Goal: Information Seeking & Learning: Learn about a topic

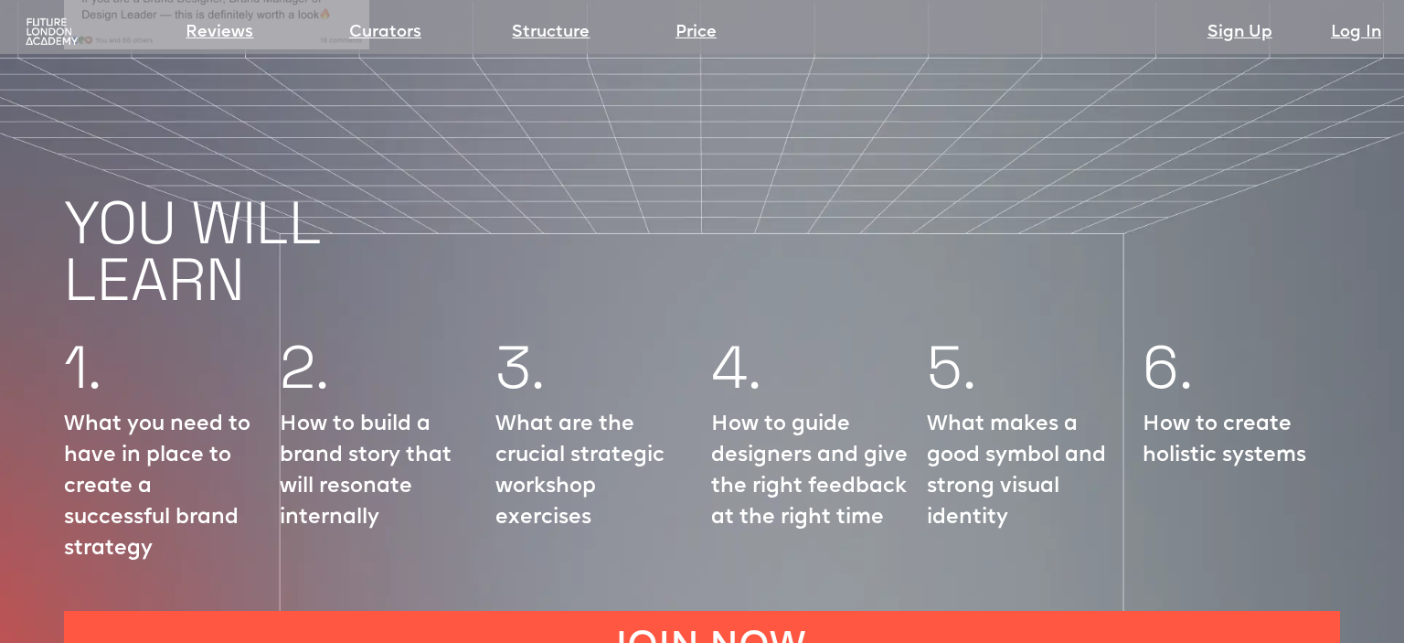
scroll to position [2220, 0]
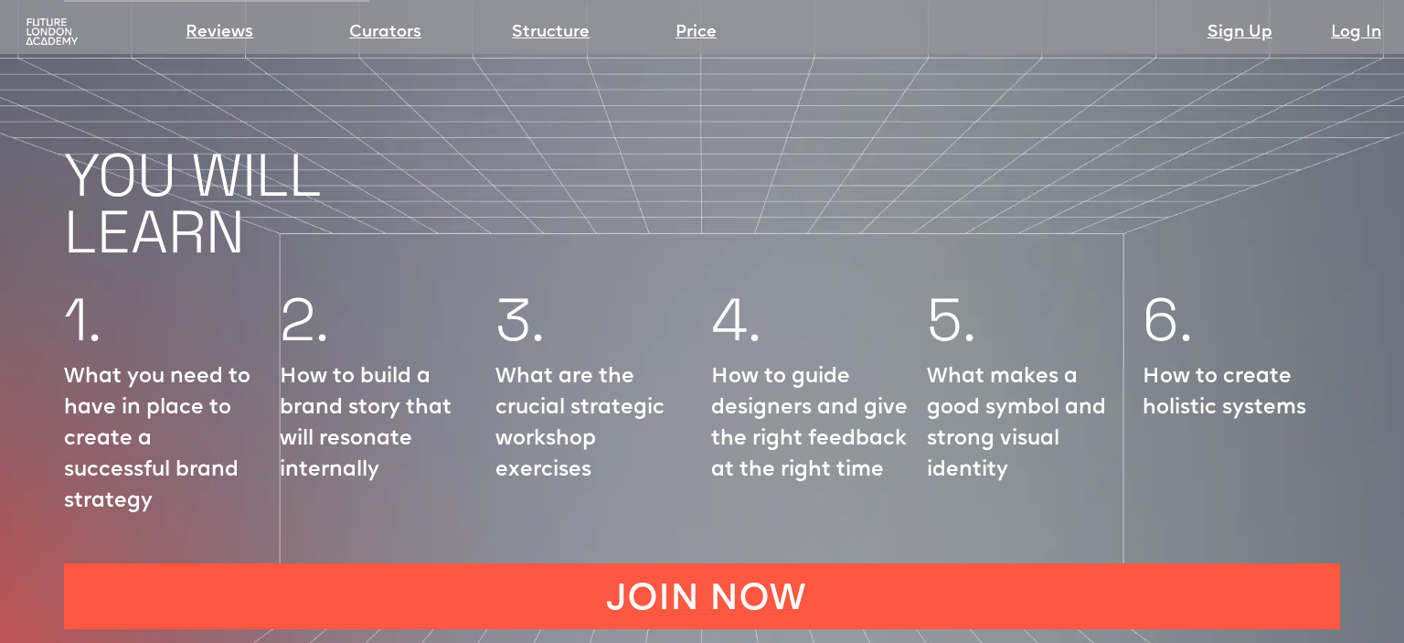
click at [997, 386] on p "What makes a good symbol and strong visual identity" at bounding box center [1026, 424] width 198 height 124
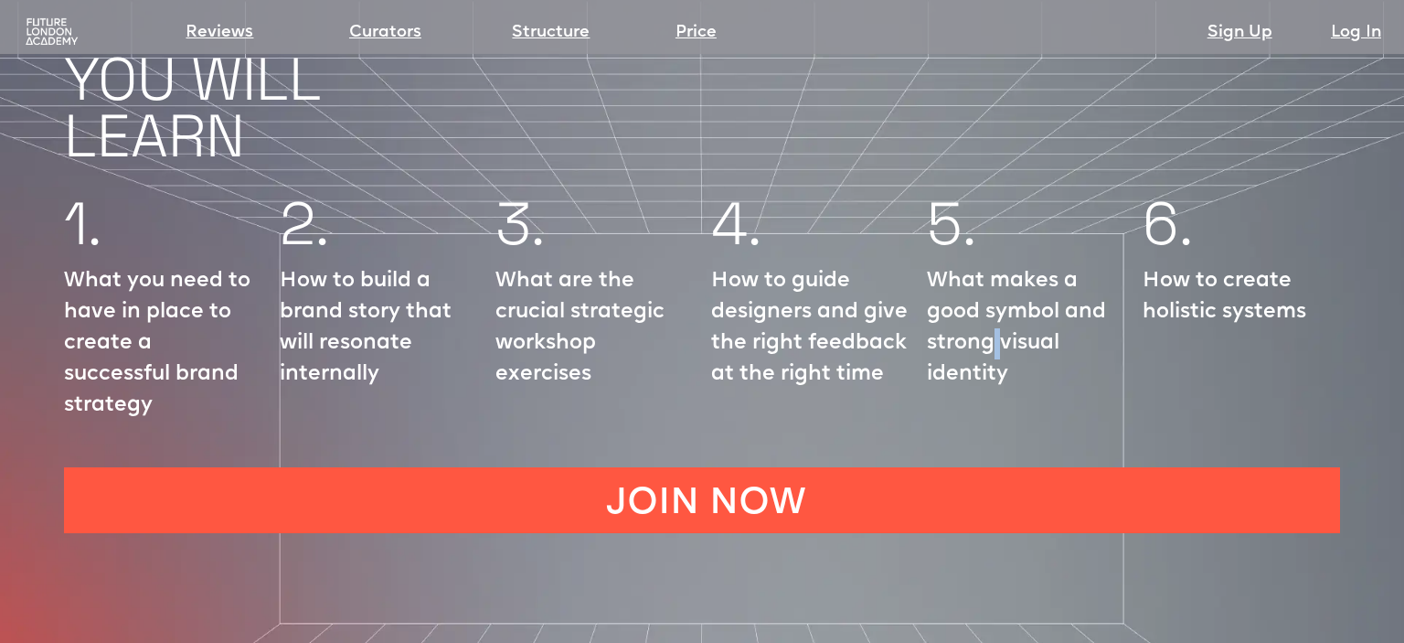
scroll to position [2317, 0]
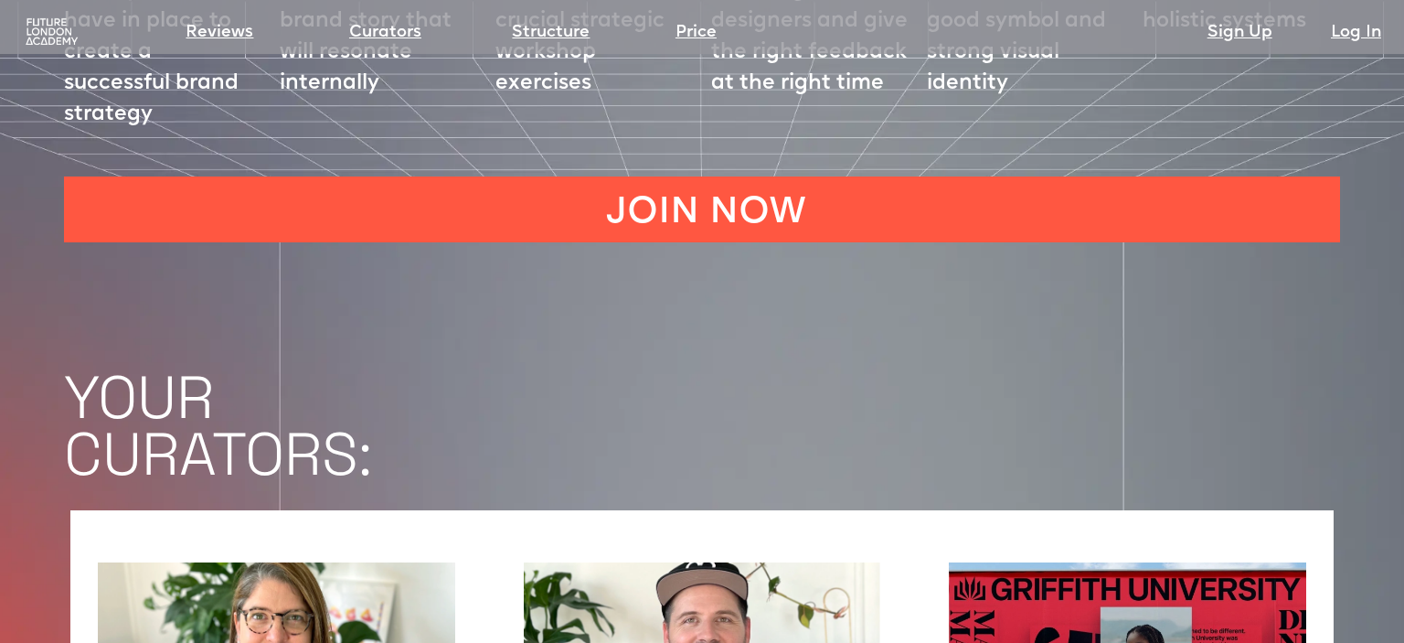
click at [1013, 369] on h1 "YOUR CURATORS:" at bounding box center [734, 425] width 1340 height 113
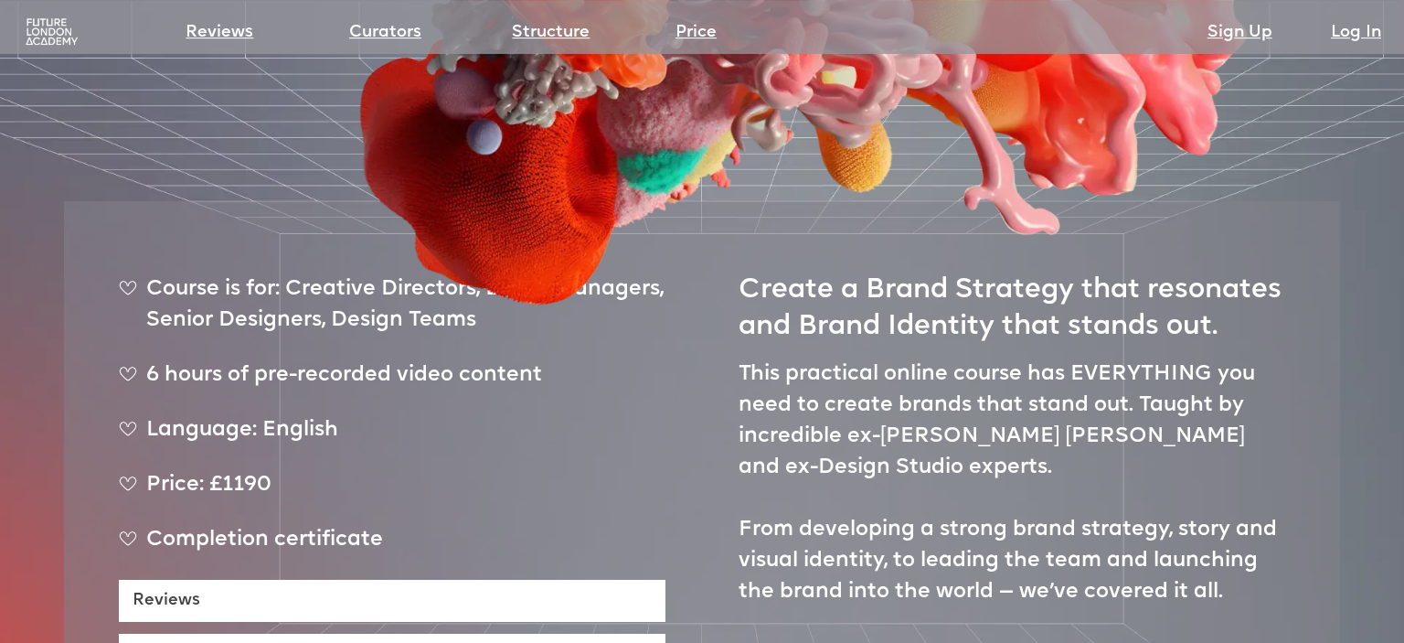
scroll to position [676, 0]
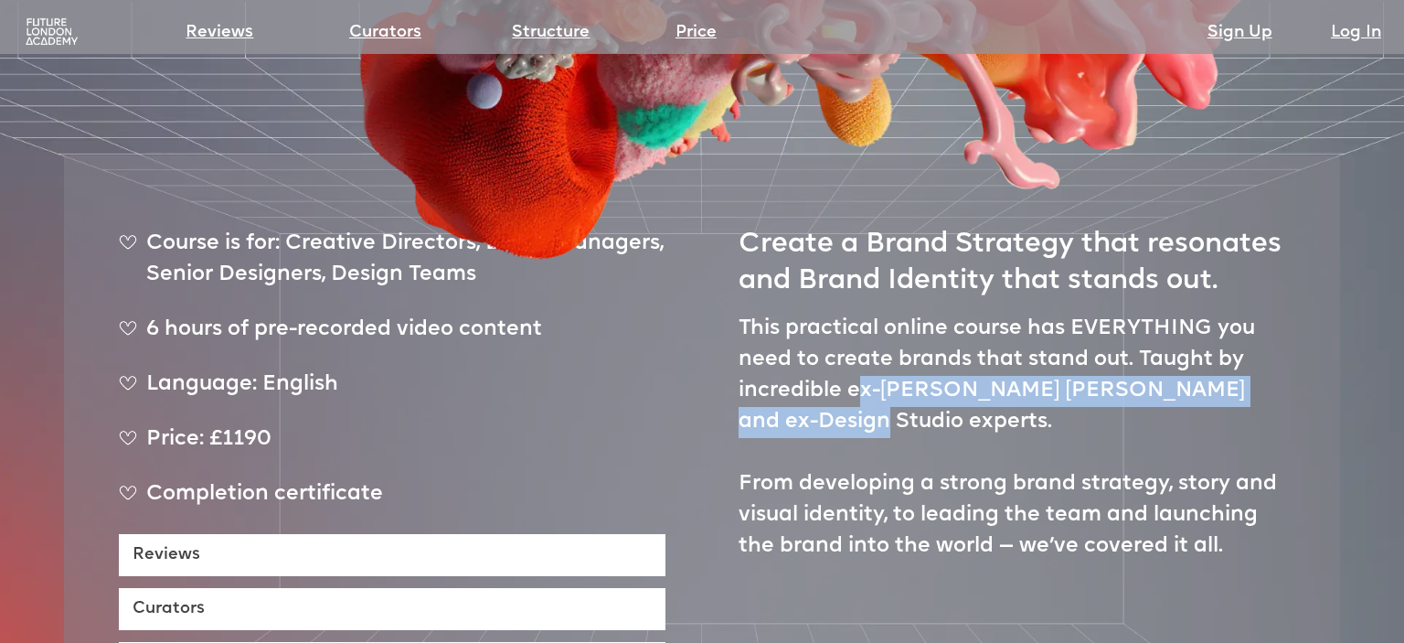
drag, startPoint x: 856, startPoint y: 337, endPoint x: 907, endPoint y: 379, distance: 65.7
click at [907, 379] on p "This practical online course has EVERYTHING you need to create brands that stan…" at bounding box center [1012, 438] width 547 height 249
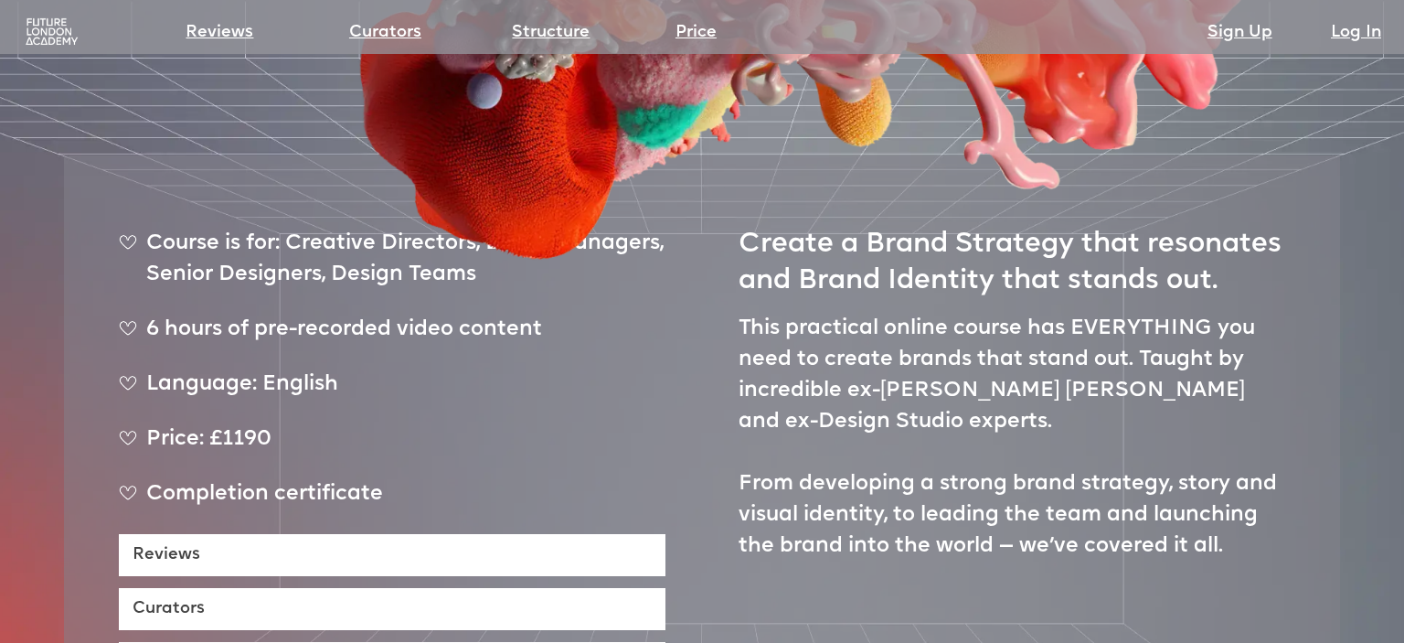
click at [890, 346] on p "This practical online course has EVERYTHING you need to create brands that stan…" at bounding box center [1012, 438] width 547 height 249
click at [1154, 314] on p "This practical online course has EVERYTHING you need to create brands that stan…" at bounding box center [1012, 438] width 547 height 249
click at [1143, 314] on p "This practical online course has EVERYTHING you need to create brands that stan…" at bounding box center [1012, 438] width 547 height 249
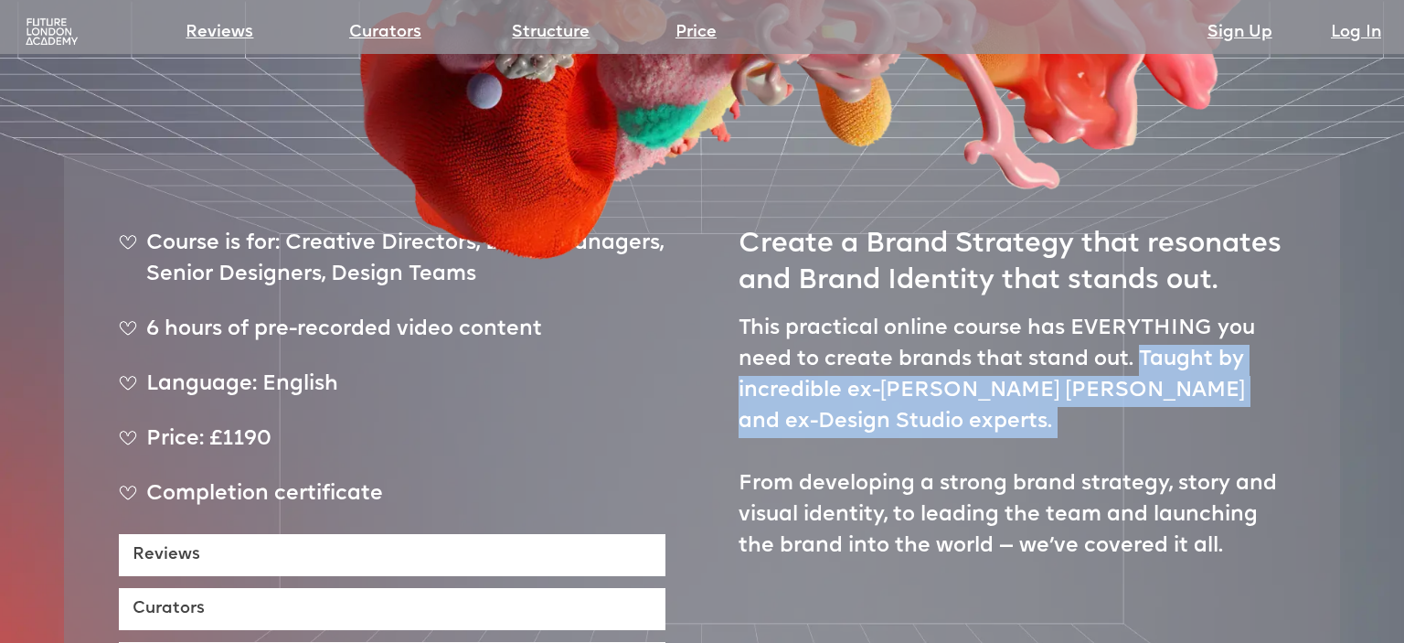
drag, startPoint x: 1143, startPoint y: 300, endPoint x: 1202, endPoint y: 392, distance: 109.8
click at [1202, 392] on p "This practical online course has EVERYTHING you need to create brands that stan…" at bounding box center [1012, 438] width 547 height 249
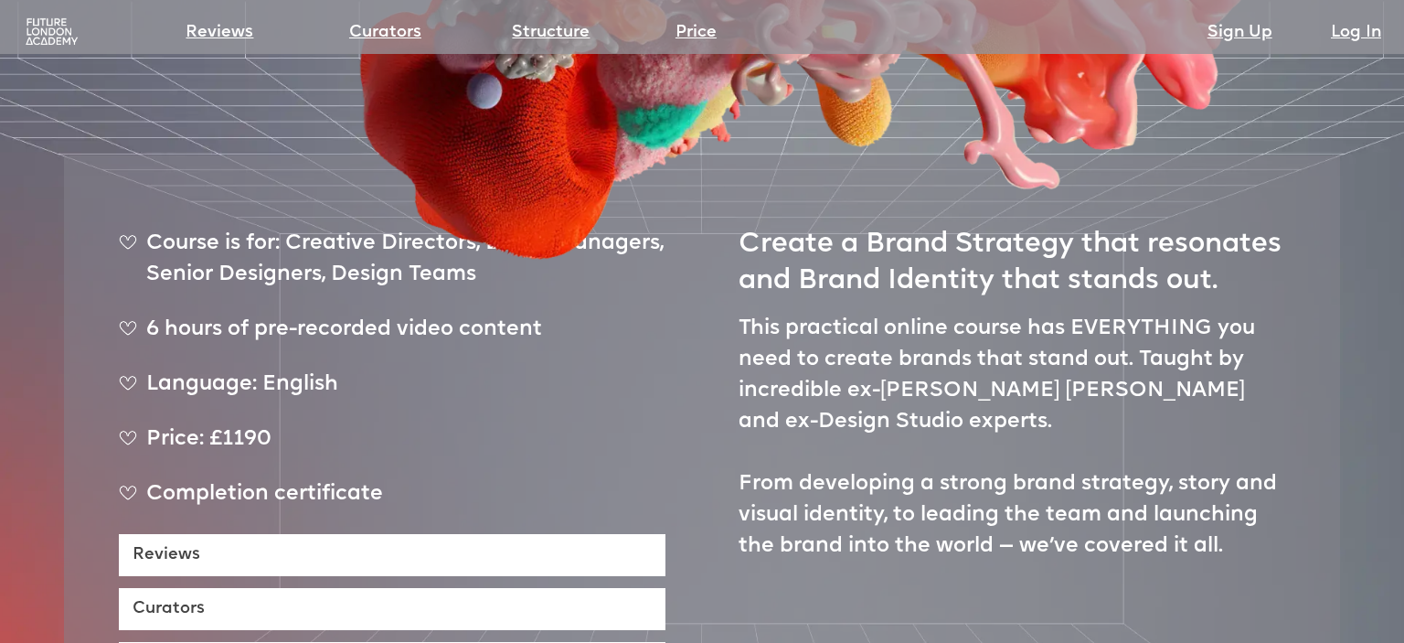
click at [1154, 327] on p "This practical online course has EVERYTHING you need to create brands that stan…" at bounding box center [1012, 438] width 547 height 249
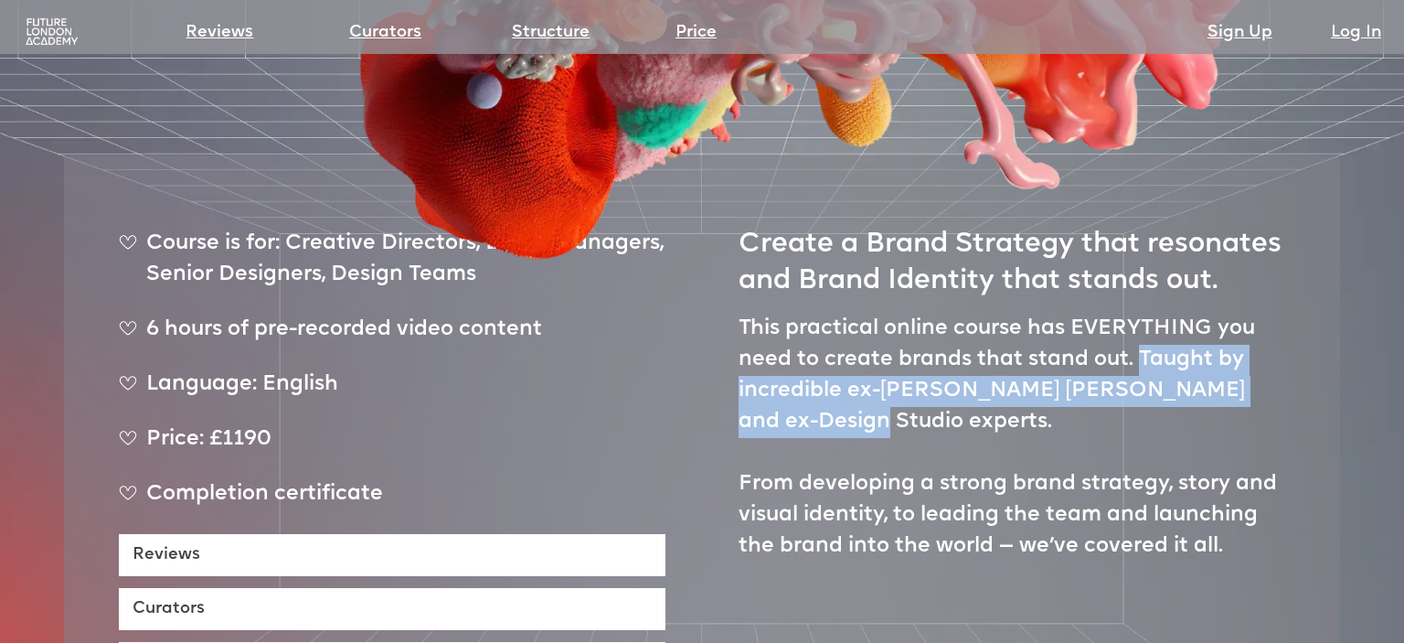
drag, startPoint x: 1166, startPoint y: 342, endPoint x: 1176, endPoint y: 369, distance: 29.2
click at [1178, 371] on p "This practical online course has EVERYTHING you need to create brands that stan…" at bounding box center [1012, 438] width 547 height 249
copy p "Taught by incredible ex-[PERSON_NAME] [PERSON_NAME] and ex-Design Studio expert…"
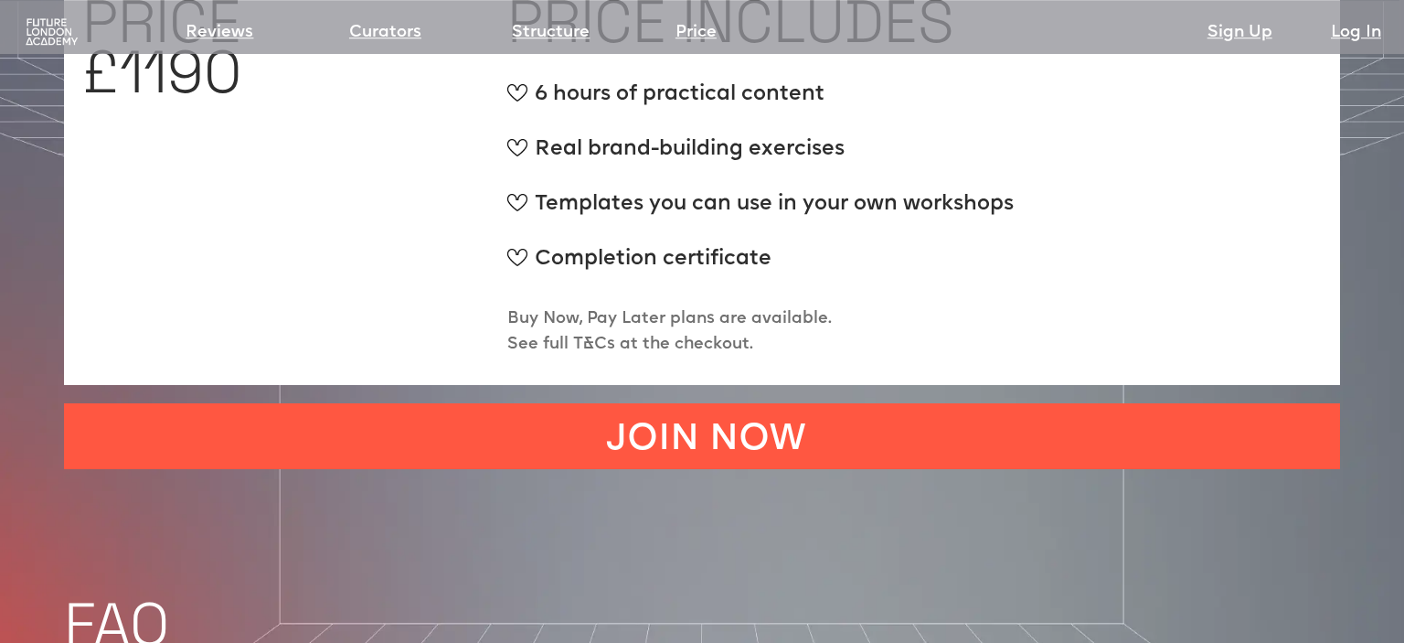
scroll to position [7048, 0]
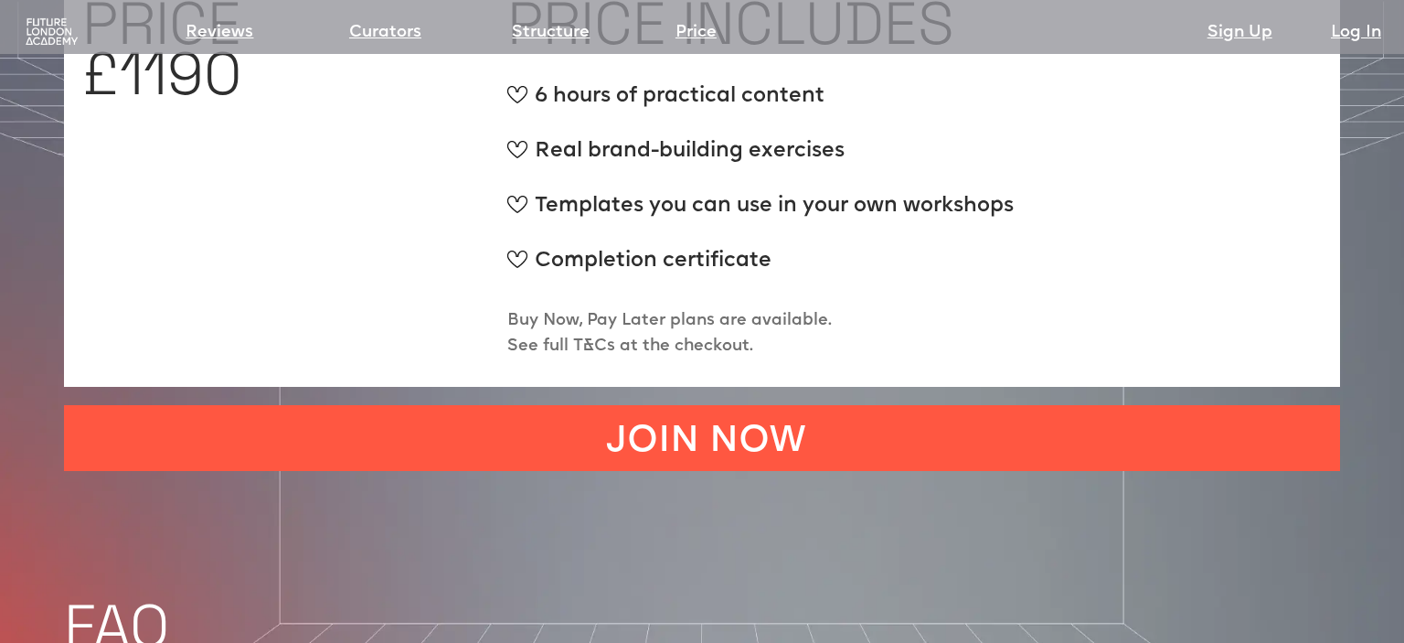
drag, startPoint x: 776, startPoint y: 264, endPoint x: 710, endPoint y: 155, distance: 127.7
click at [392, 200] on div "PRICE £1190" at bounding box center [285, 183] width 407 height 369
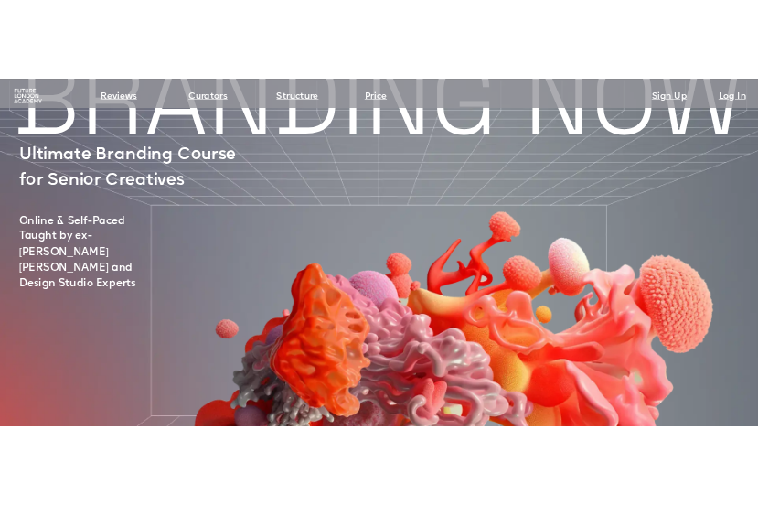
scroll to position [96, 0]
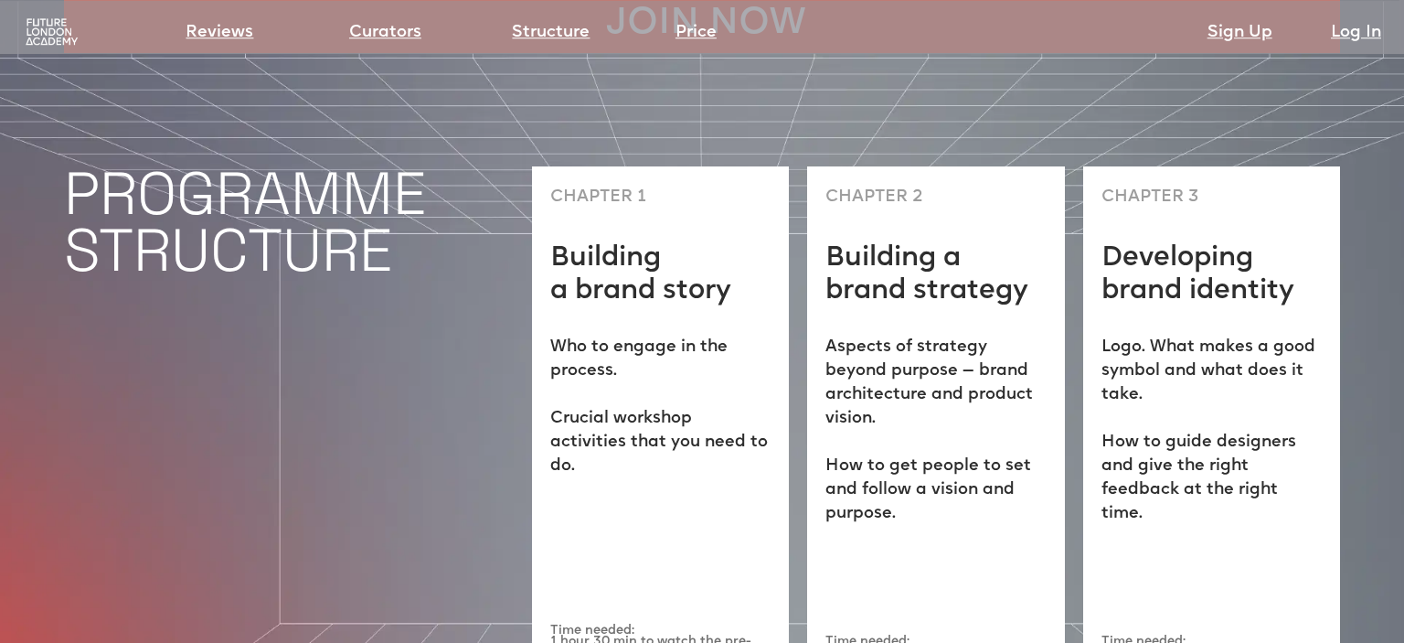
scroll to position [4634, 0]
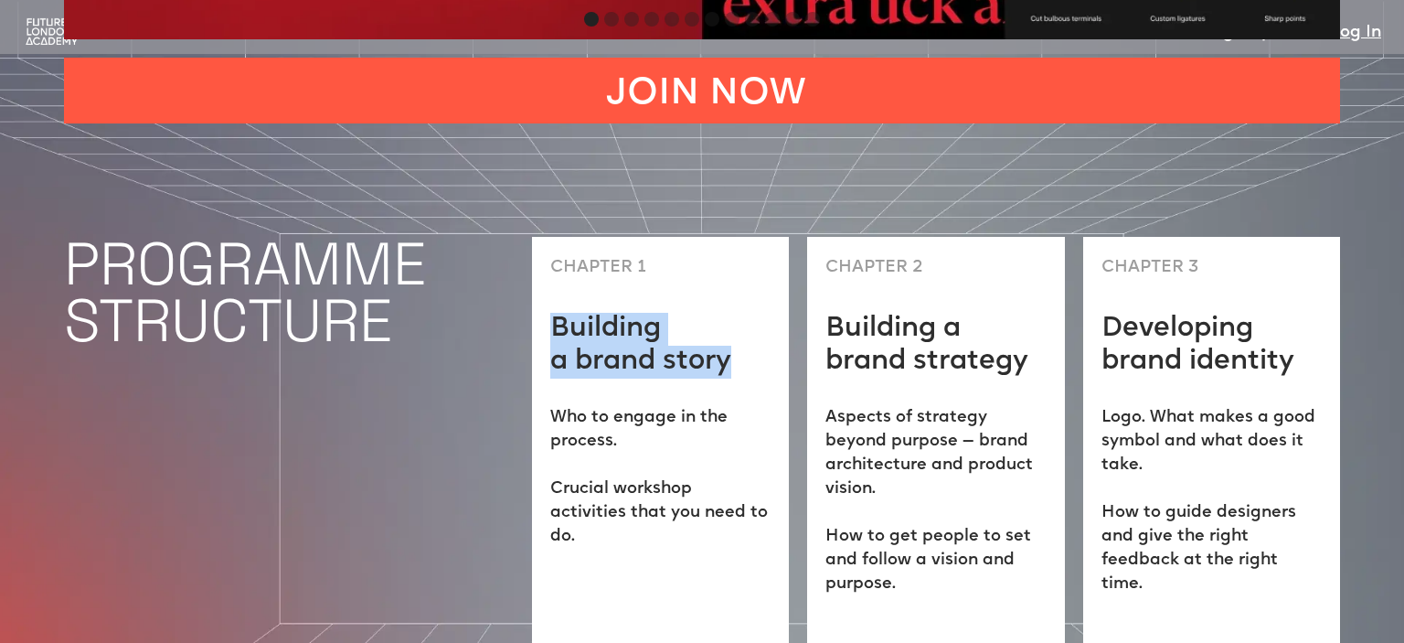
drag, startPoint x: 559, startPoint y: 264, endPoint x: 732, endPoint y: 311, distance: 179.9
click at [732, 313] on h2 "Building a brand story" at bounding box center [640, 346] width 181 height 66
copy h2 "Building a brand story"
click at [910, 316] on h2 "Building a brand strategy" at bounding box center [936, 346] width 220 height 66
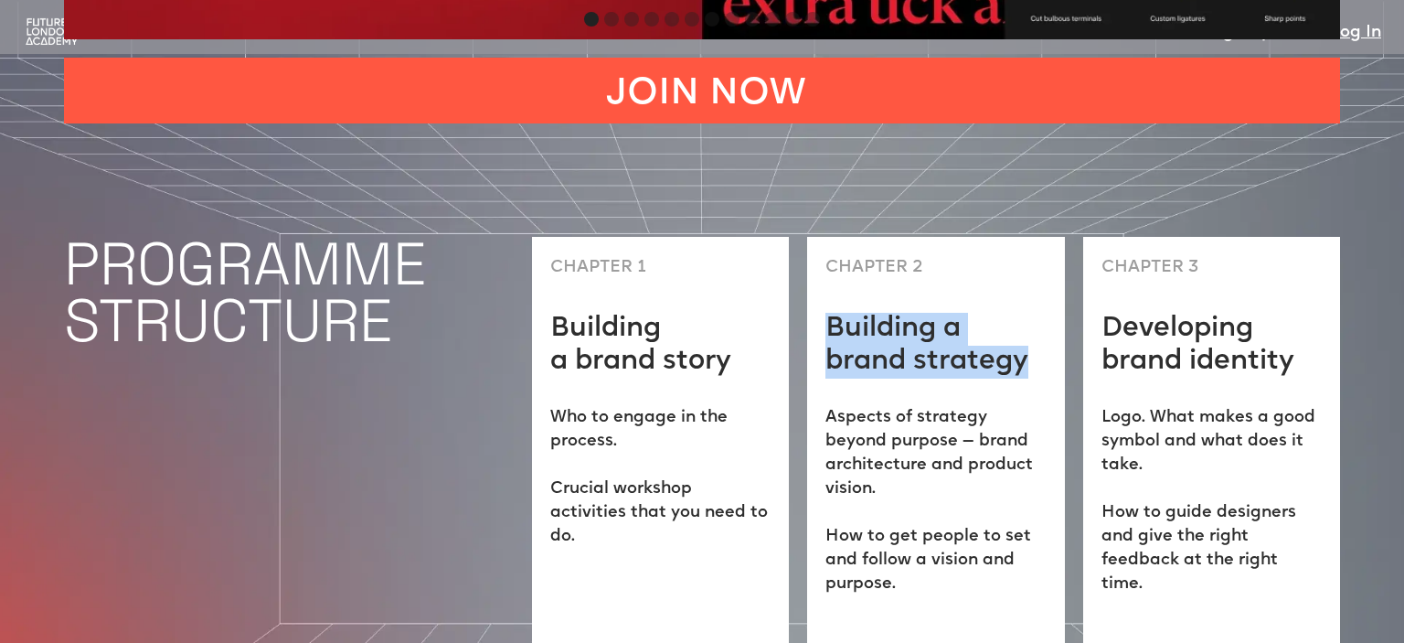
drag, startPoint x: 832, startPoint y: 271, endPoint x: 1029, endPoint y: 307, distance: 200.0
click at [1031, 313] on h2 "Building a brand strategy" at bounding box center [936, 346] width 220 height 66
copy h2 "Building a brand strategy"
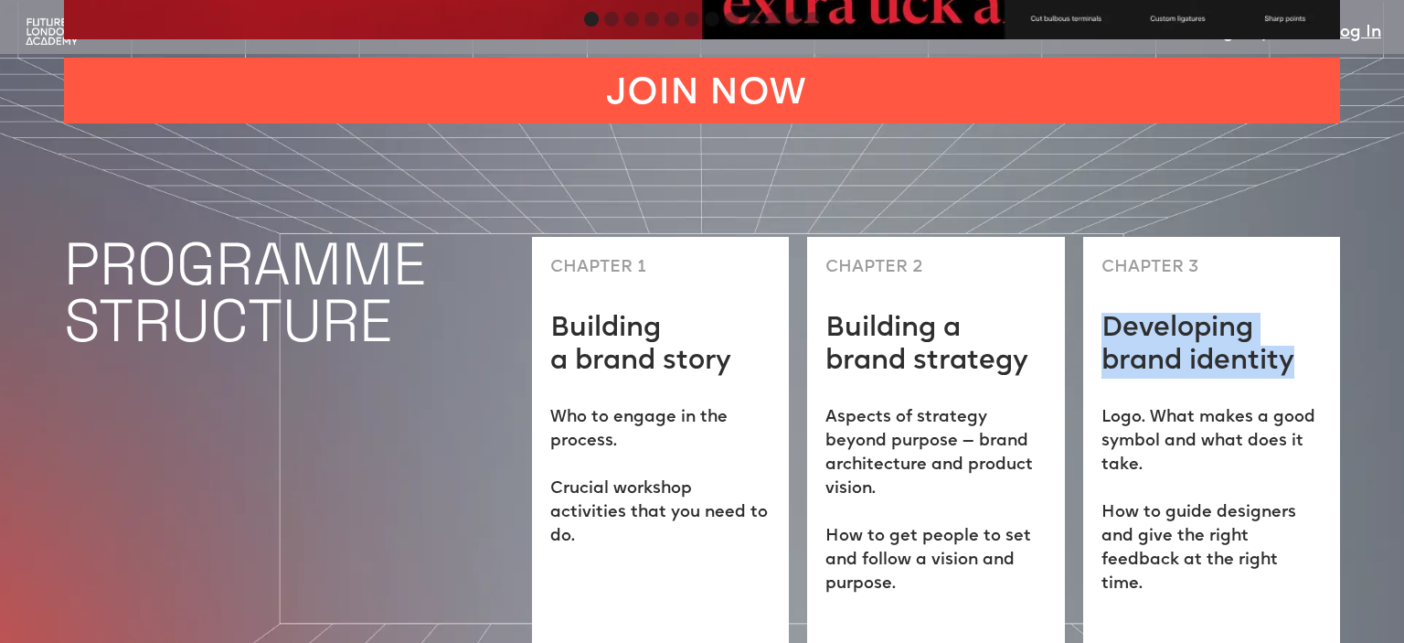
drag, startPoint x: 1109, startPoint y: 264, endPoint x: 1284, endPoint y: 315, distance: 182.0
click at [1294, 319] on div "CHAPTER 3 Developing brand identity Logo. What makes a good symbol and what doe…" at bounding box center [1212, 496] width 257 height 519
copy h2 "Developing brand identity"
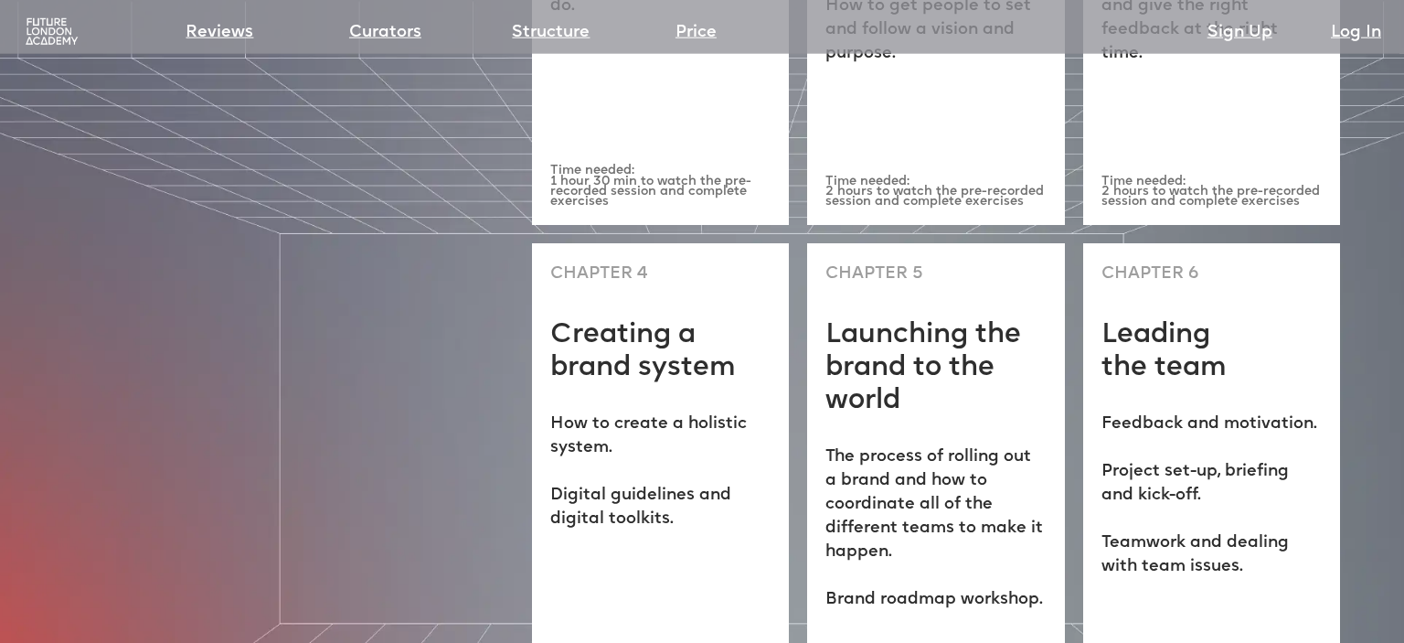
scroll to position [5214, 0]
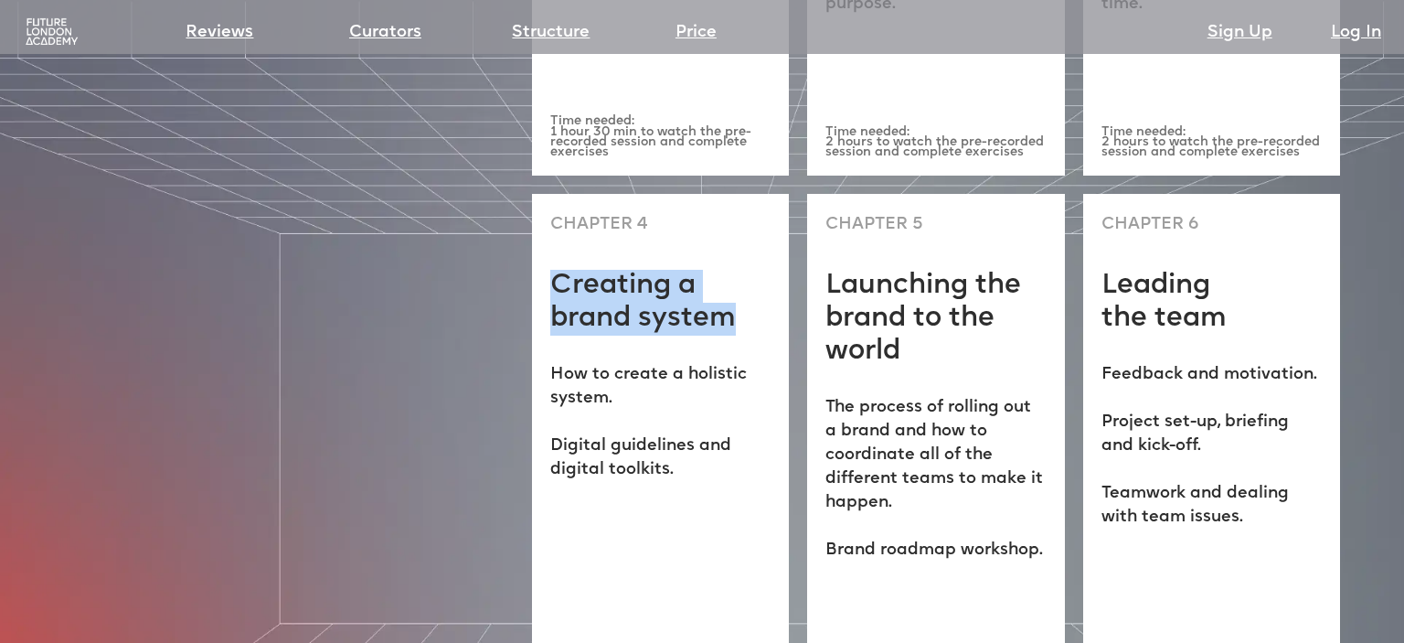
drag, startPoint x: 558, startPoint y: 224, endPoint x: 733, endPoint y: 260, distance: 179.1
click at [733, 270] on h2 "Creating a brand system" at bounding box center [660, 303] width 220 height 66
copy h2 "Creating a brand system"
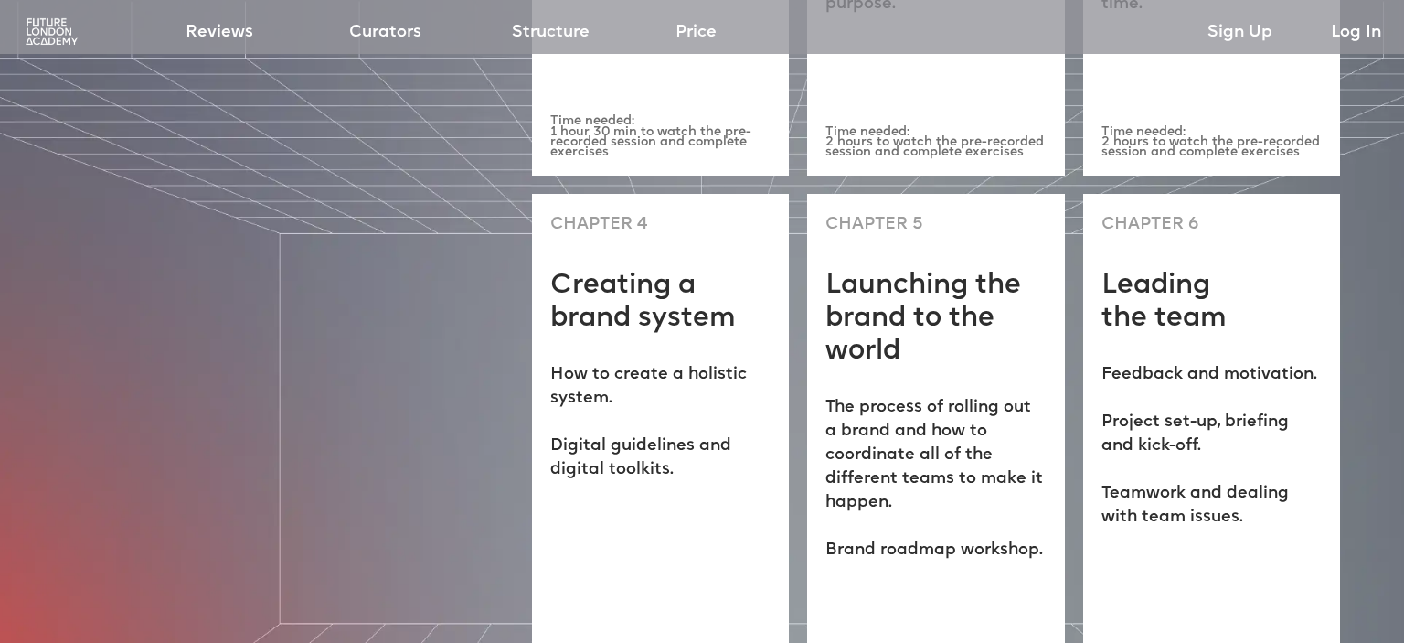
click at [883, 283] on h2 "Launching the brand to the world" at bounding box center [936, 319] width 220 height 99
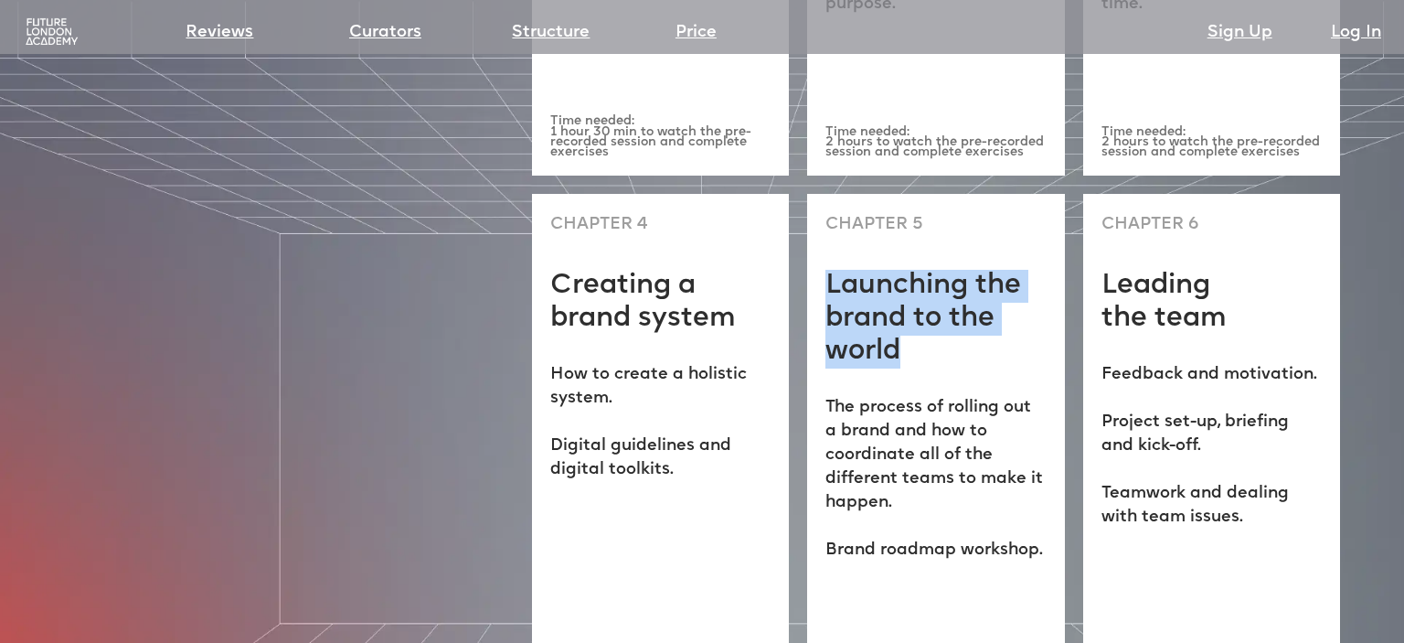
drag, startPoint x: 832, startPoint y: 223, endPoint x: 961, endPoint y: 298, distance: 149.1
click at [965, 300] on h2 "Launching the brand to the world" at bounding box center [936, 319] width 220 height 99
copy h2 "Launching the brand to the world"
click at [1140, 363] on p "Feedback and motivation. Project set-up, briefing and kick-off. Teamwork and de…" at bounding box center [1212, 446] width 220 height 166
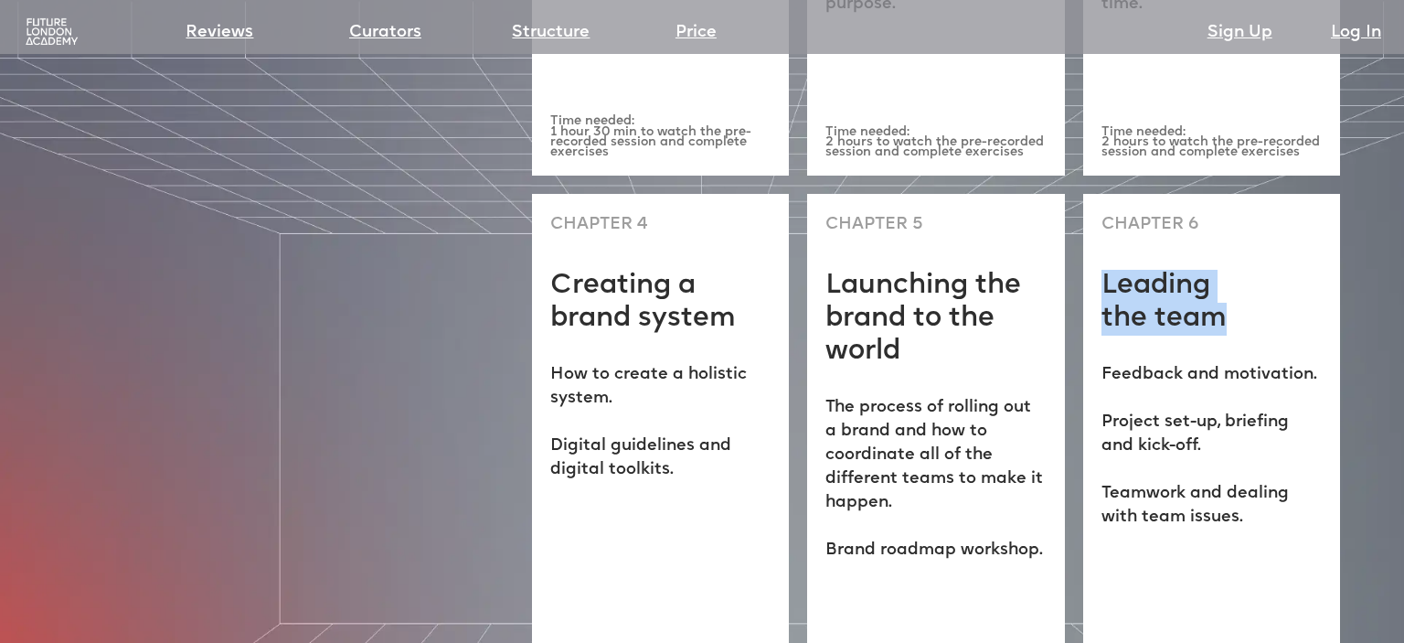
drag, startPoint x: 1106, startPoint y: 230, endPoint x: 1221, endPoint y: 265, distance: 119.5
click at [1221, 270] on h2 "Leading the team" at bounding box center [1164, 303] width 125 height 66
copy h2 "Leading the team"
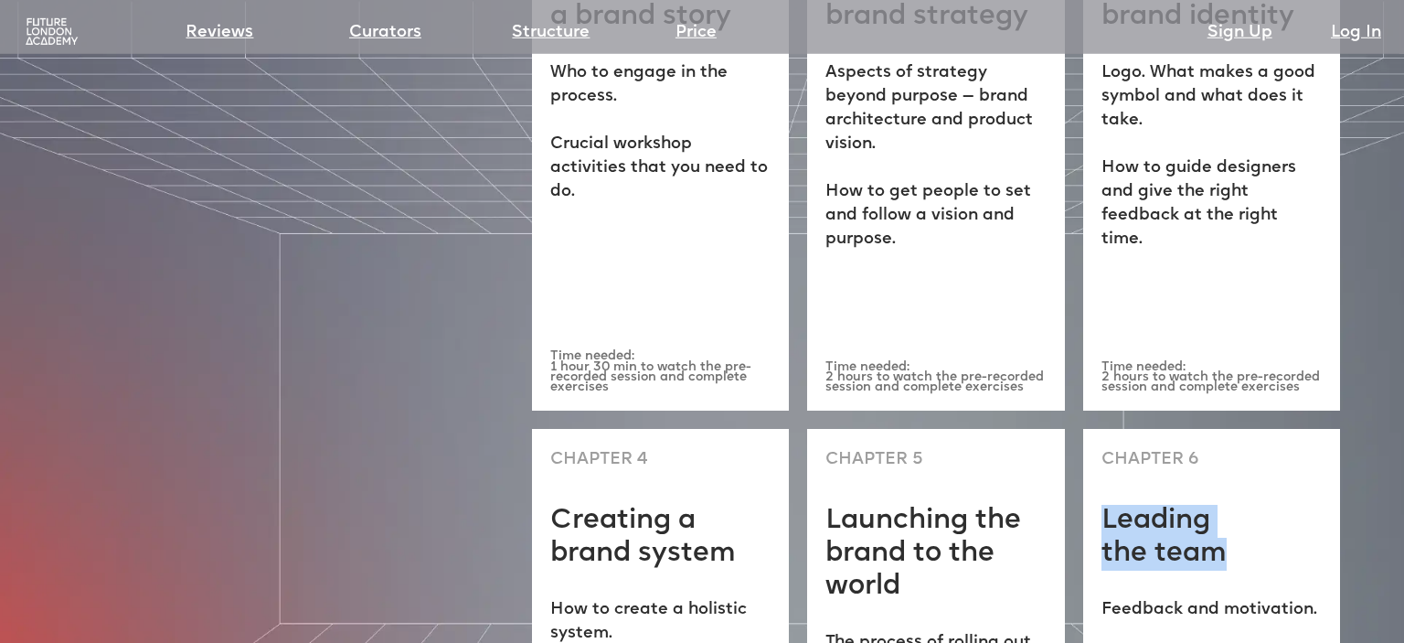
scroll to position [4981, 0]
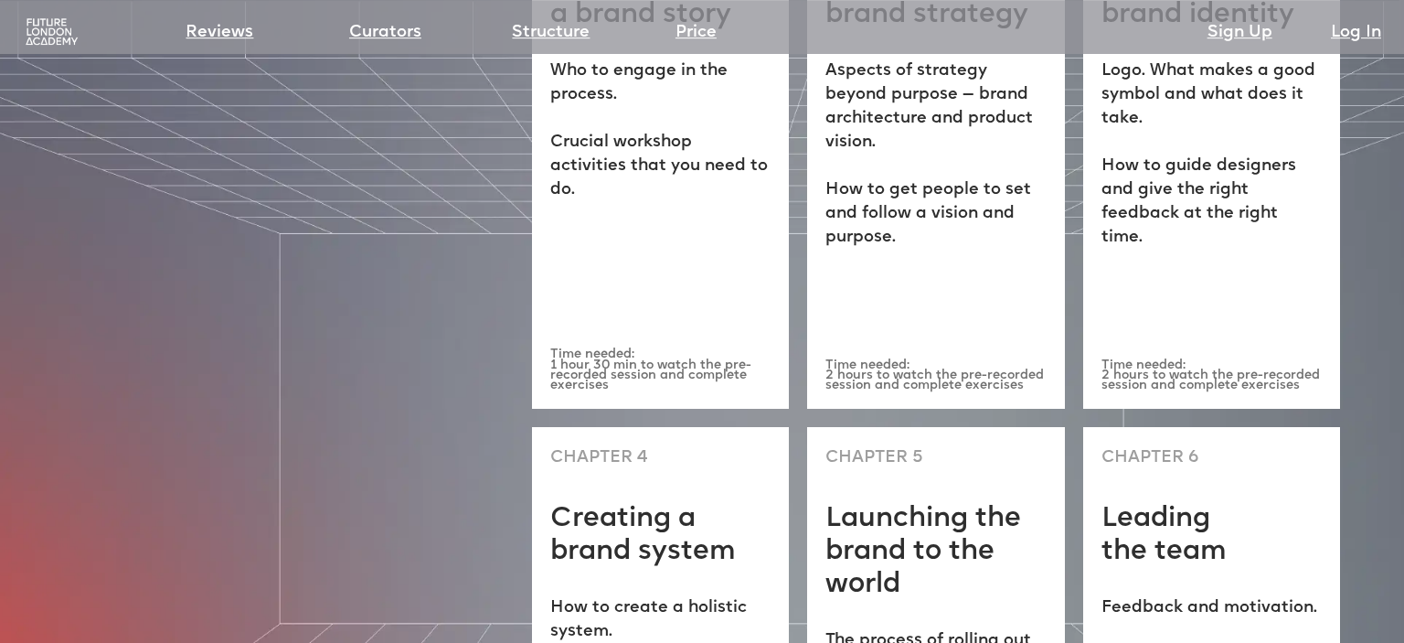
click at [709, 215] on div "CHAPTER 1 Building a brand story Who to engage in the process. ‍ Crucial worksh…" at bounding box center [660, 149] width 257 height 519
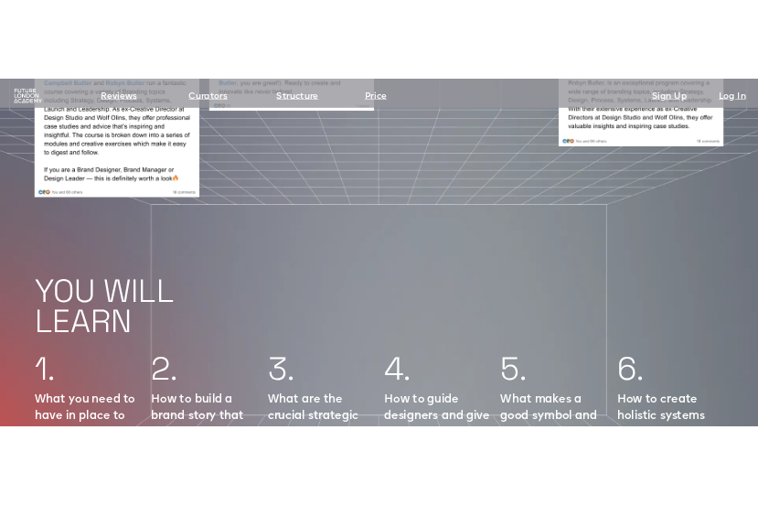
scroll to position [1526, 0]
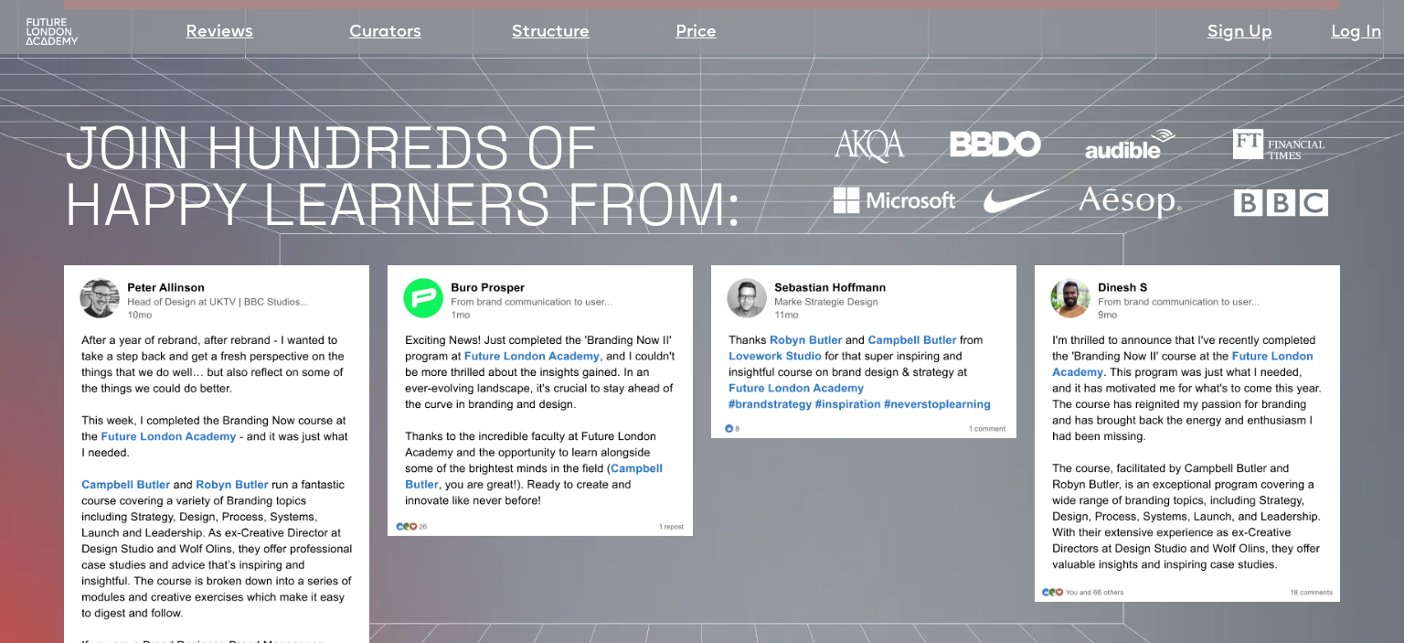
click at [1209, 390] on img at bounding box center [1187, 433] width 305 height 336
click at [1204, 390] on img at bounding box center [1187, 433] width 305 height 336
click at [1132, 291] on img at bounding box center [1187, 433] width 305 height 336
click at [205, 301] on img at bounding box center [216, 480] width 305 height 431
click at [217, 301] on img at bounding box center [216, 480] width 305 height 431
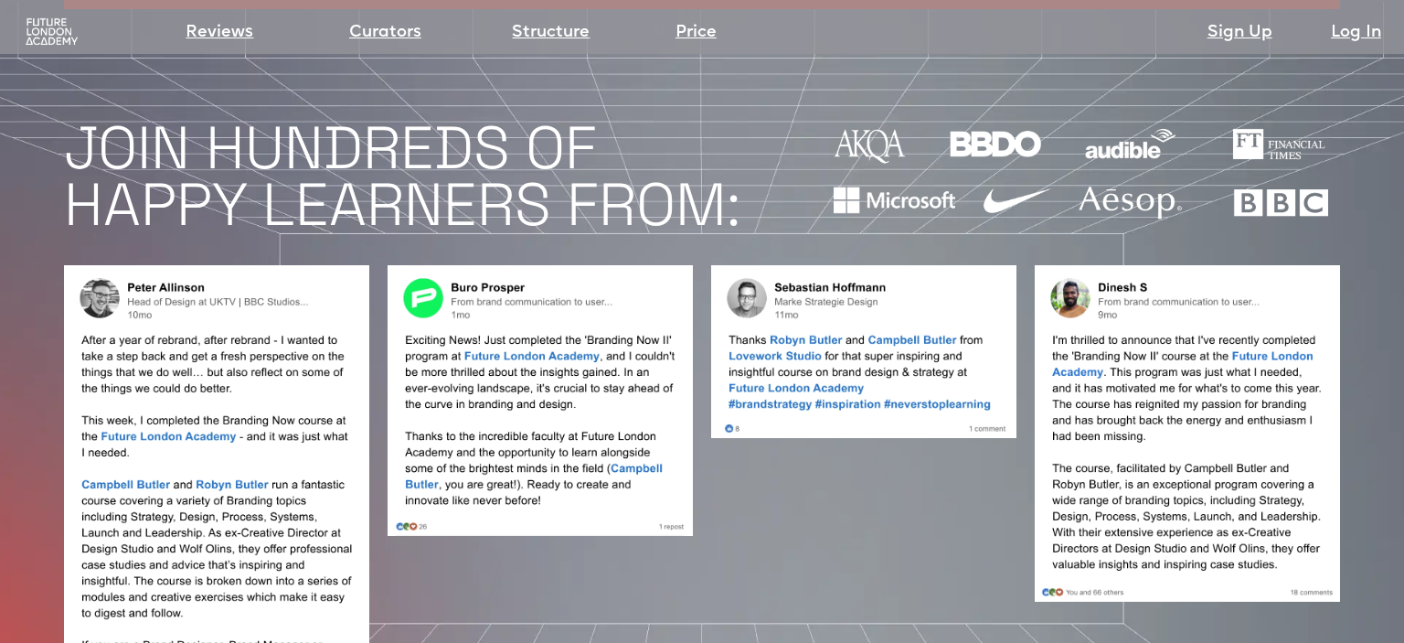
click at [218, 301] on img at bounding box center [216, 480] width 305 height 431
drag, startPoint x: 60, startPoint y: 280, endPoint x: 155, endPoint y: 236, distance: 104.7
click at [66, 281] on div at bounding box center [702, 480] width 1404 height 467
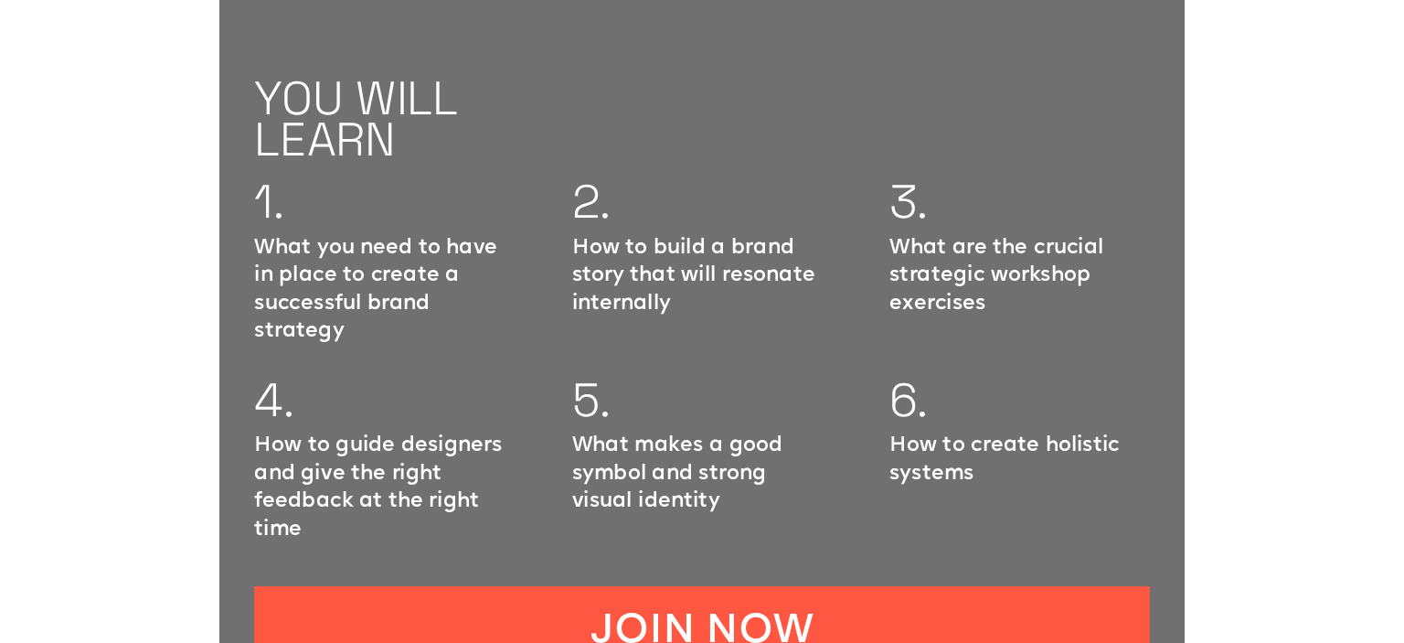
scroll to position [1333, 0]
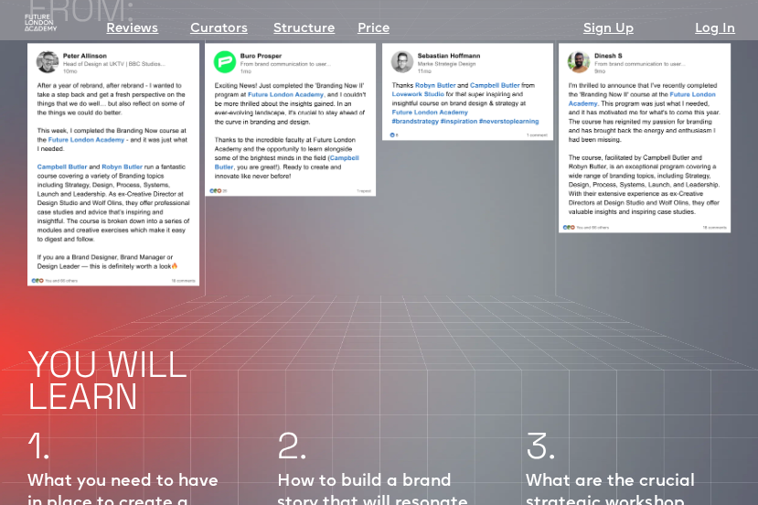
drag, startPoint x: 404, startPoint y: 300, endPoint x: 497, endPoint y: 281, distance: 94.3
click at [497, 285] on div "YOU WILL LEARN" at bounding box center [378, 348] width 703 height 127
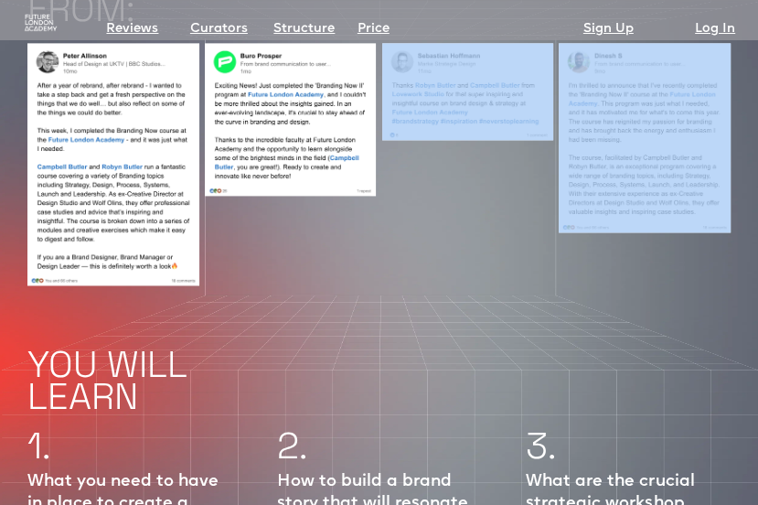
drag, startPoint x: 492, startPoint y: 249, endPoint x: 602, endPoint y: 247, distance: 109.7
click at [607, 251] on div at bounding box center [379, 155] width 758 height 260
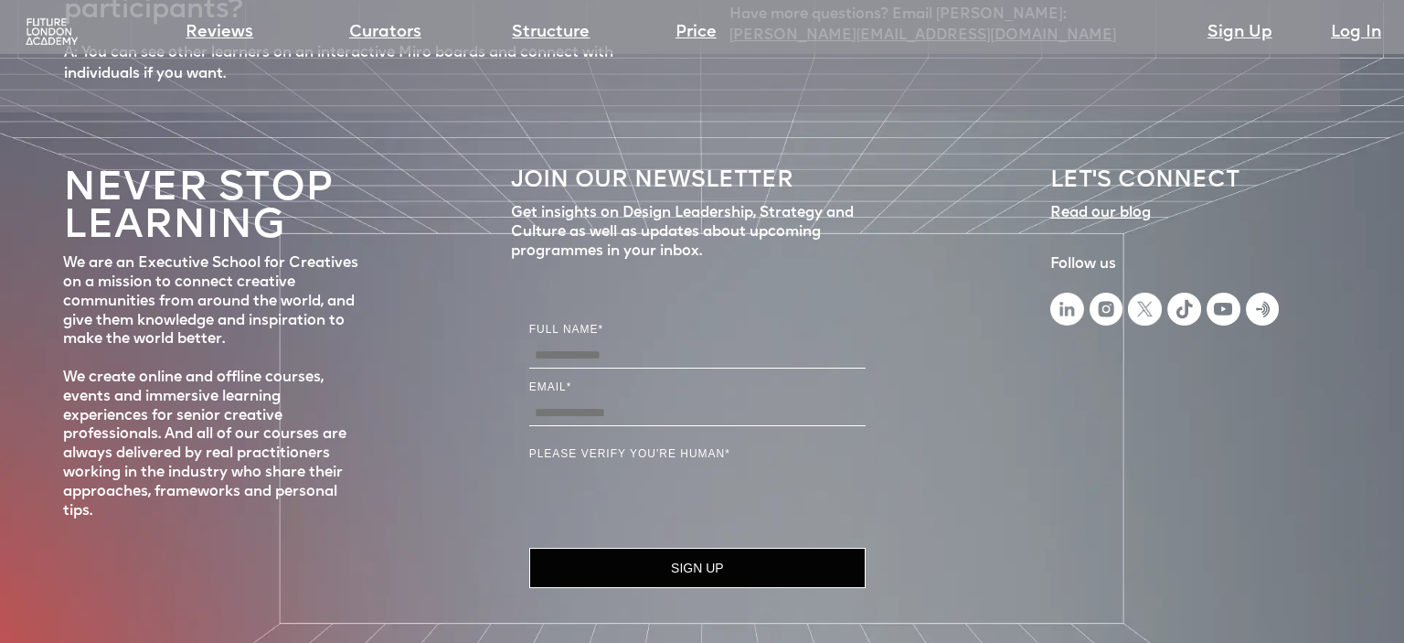
scroll to position [7802, 0]
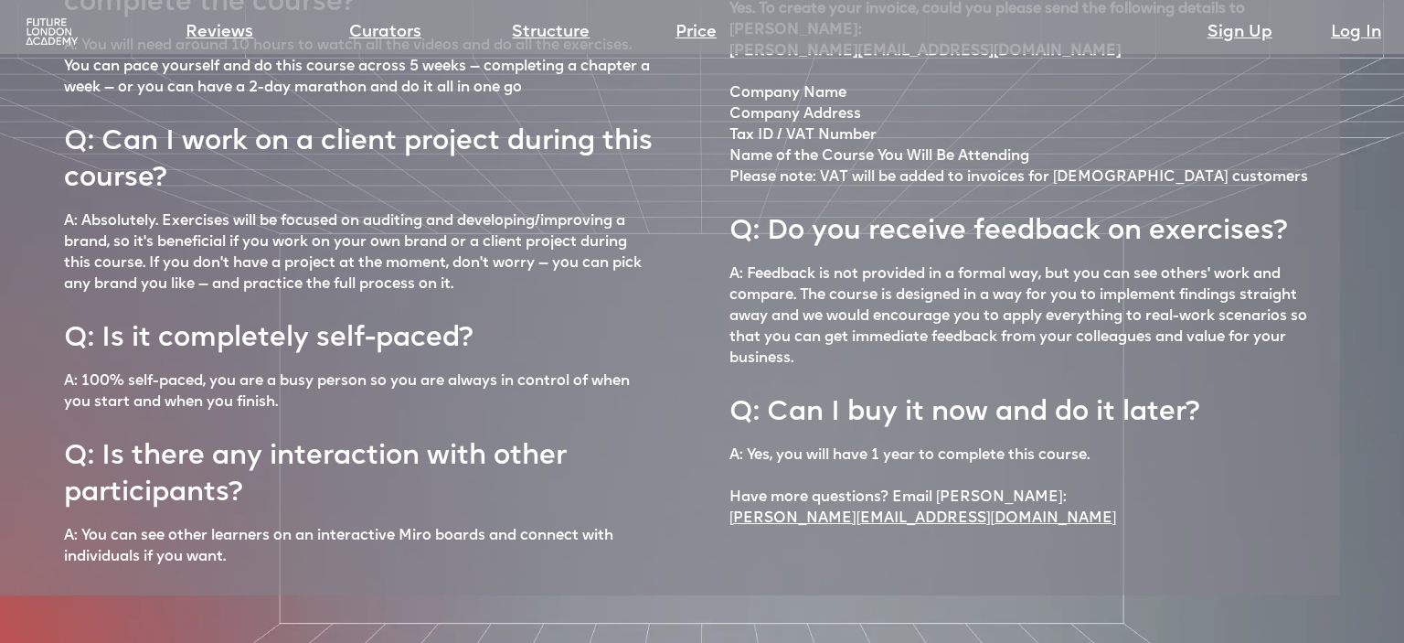
click at [974, 198] on h2 "Q: Do you receive feedback on exercises?" at bounding box center [1009, 224] width 558 height 53
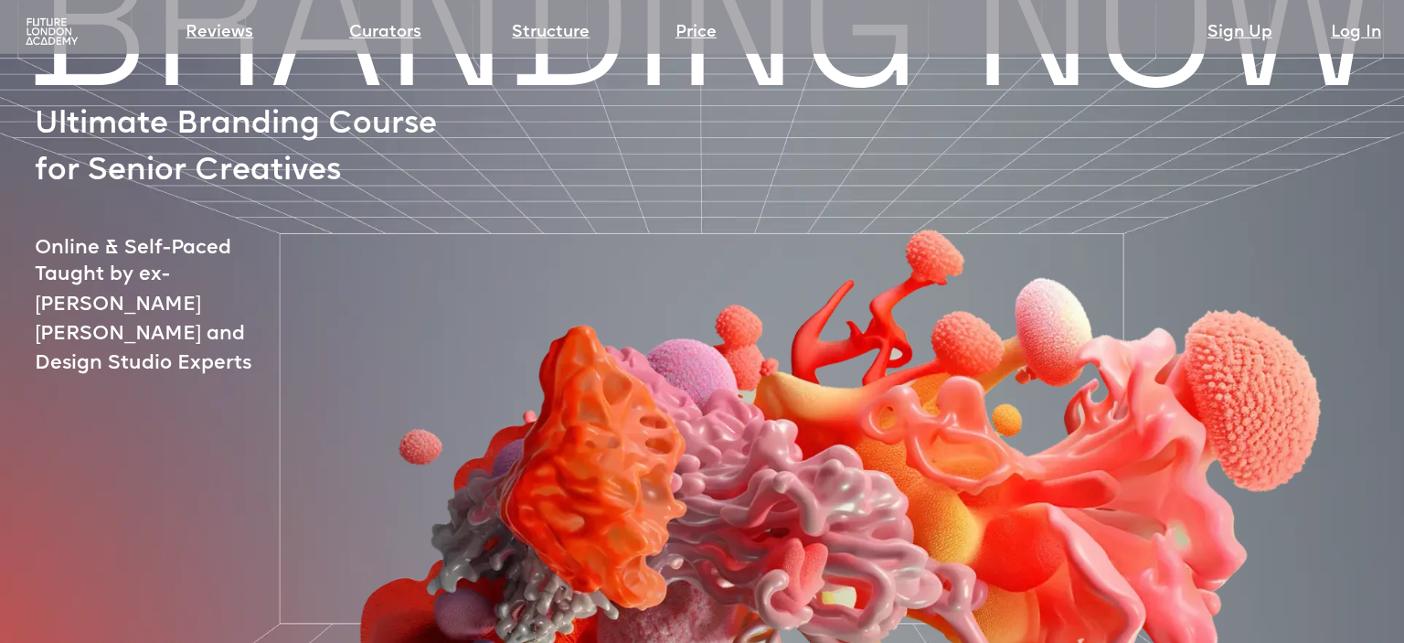
scroll to position [0, 0]
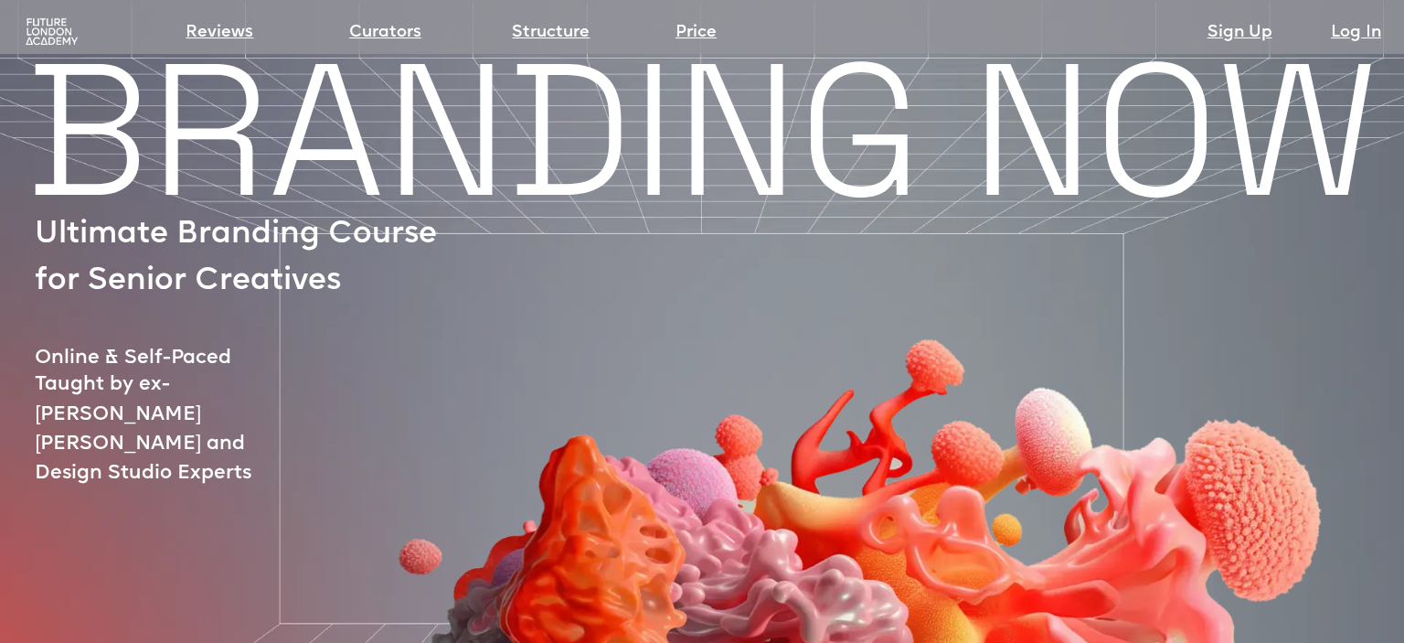
click at [31, 35] on img at bounding box center [52, 31] width 58 height 29
